Goal: Task Accomplishment & Management: Manage account settings

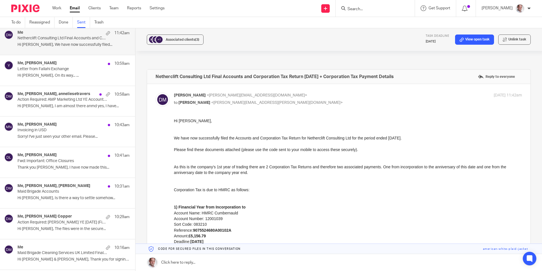
scroll to position [4, 0]
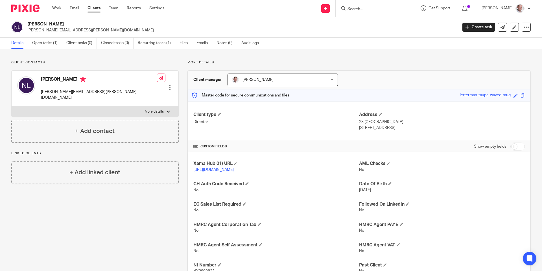
click at [378, 7] on input "Search" at bounding box center [372, 9] width 51 height 5
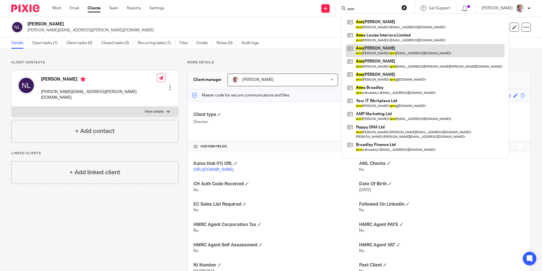
type input "ann"
click at [394, 47] on link at bounding box center [425, 50] width 159 height 13
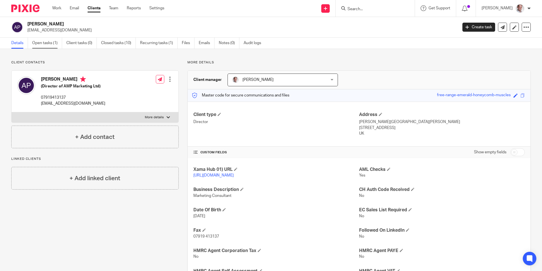
click at [51, 42] on link "Open tasks (1)" at bounding box center [47, 43] width 30 height 11
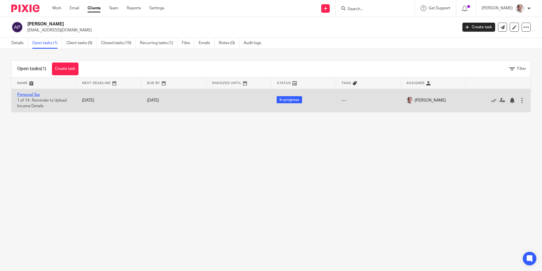
click at [30, 94] on link "Personal Tax" at bounding box center [28, 95] width 23 height 4
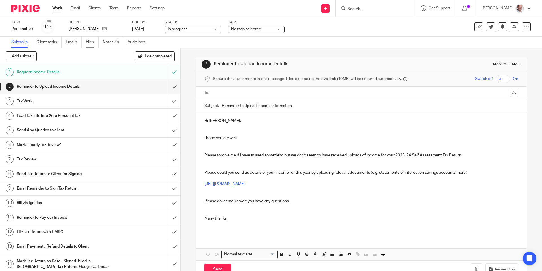
click at [93, 42] on link "Files" at bounding box center [92, 42] width 13 height 11
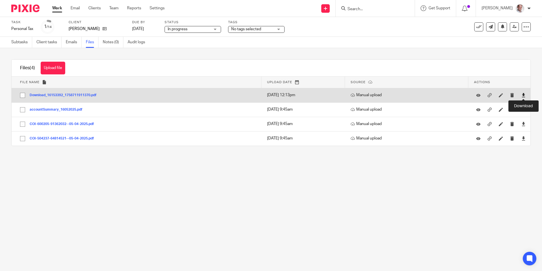
click at [524, 93] on icon at bounding box center [524, 95] width 4 height 4
